Goal: Information Seeking & Learning: Compare options

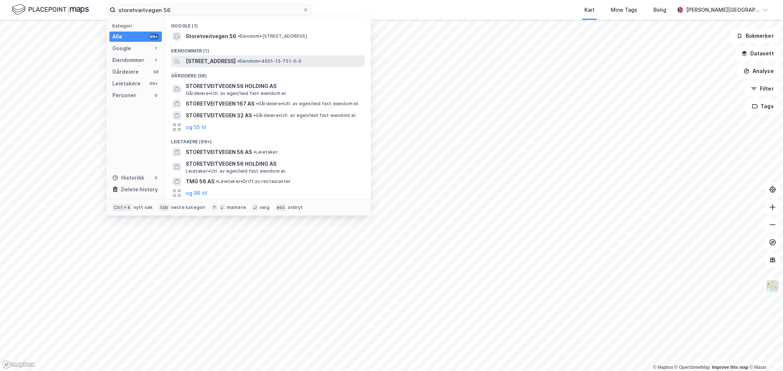
type input "storetveitvegen 56"
click at [228, 59] on span "[STREET_ADDRESS]" at bounding box center [211, 61] width 50 height 9
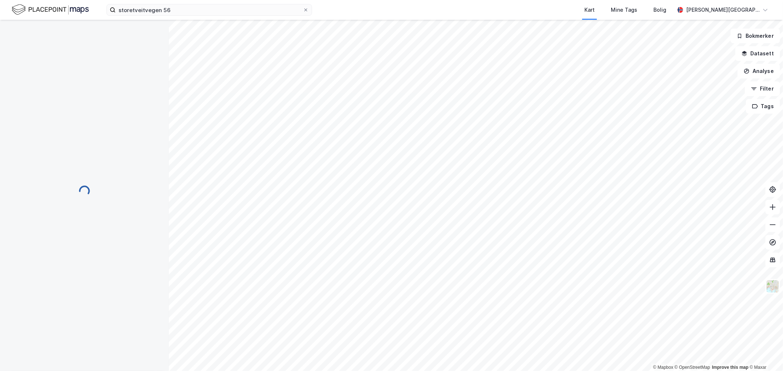
scroll to position [1, 0]
